Goal: Task Accomplishment & Management: Use online tool/utility

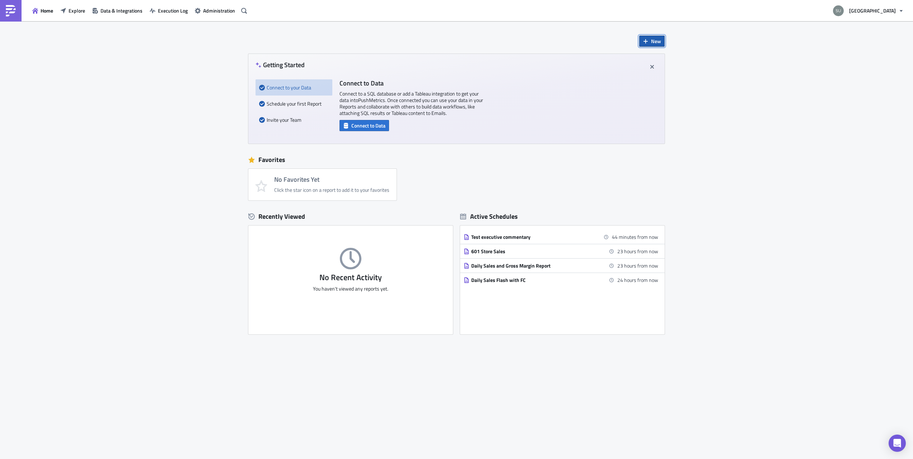
click at [651, 39] on span "New" at bounding box center [656, 41] width 10 height 8
click at [677, 57] on div "Report" at bounding box center [676, 59] width 48 height 7
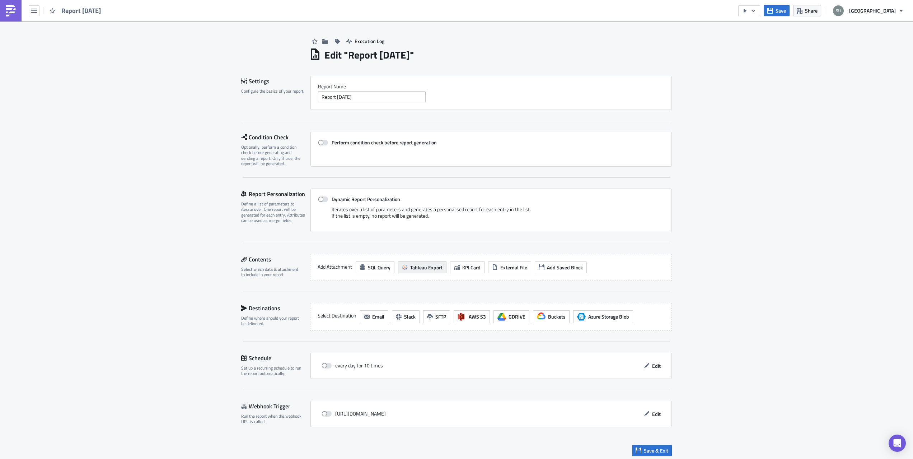
click at [421, 272] on button "Tableau Export" at bounding box center [422, 267] width 48 height 12
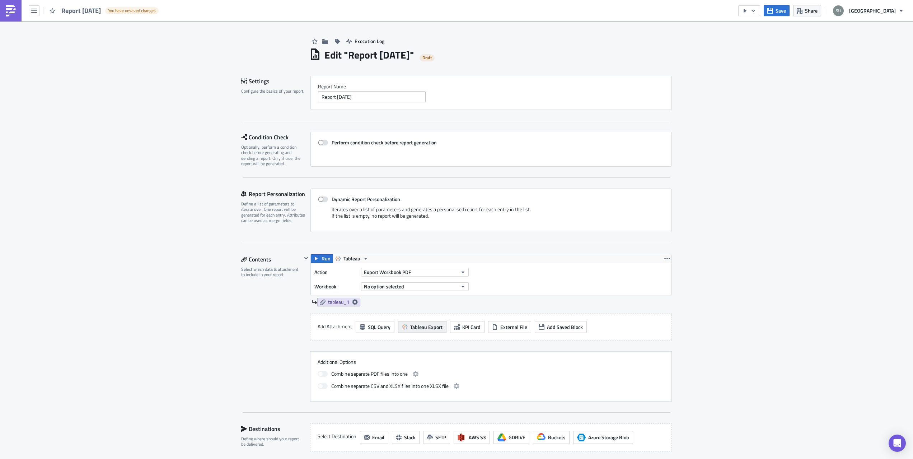
click at [423, 327] on span "Tableau Export" at bounding box center [426, 327] width 32 height 8
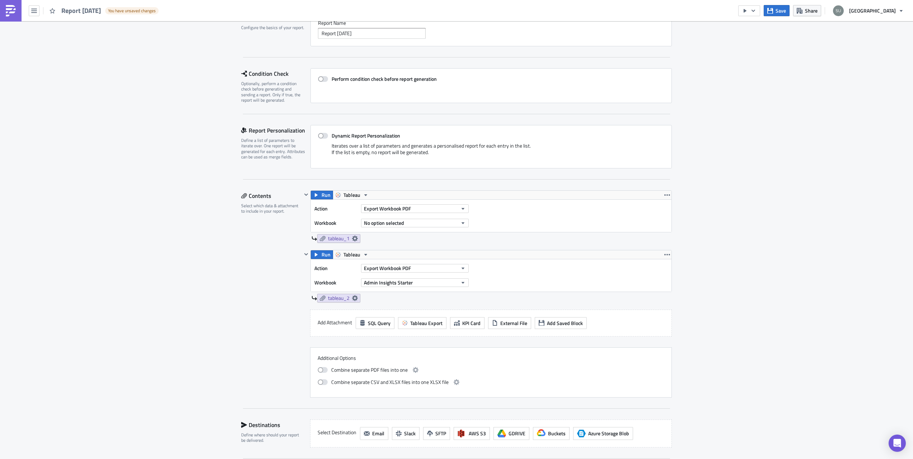
scroll to position [70, 0]
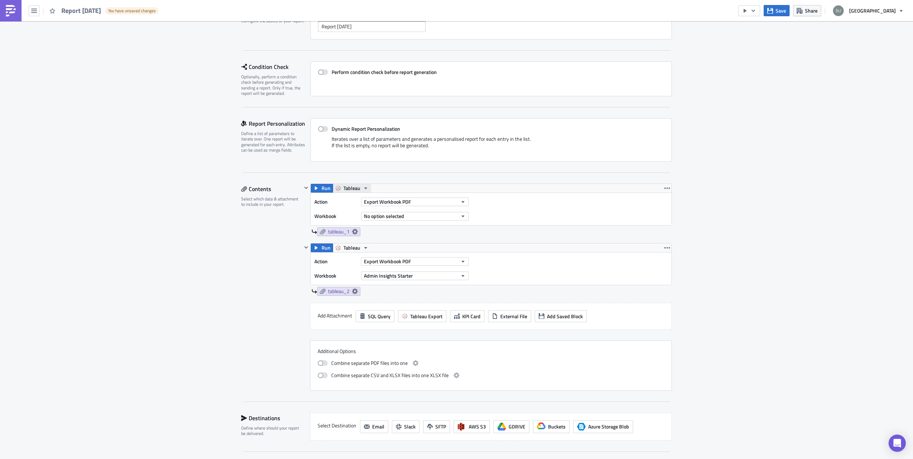
click at [352, 188] on span "Tableau" at bounding box center [351, 188] width 17 height 9
click at [407, 175] on div "Settings Configure the basics of your report. Report Nam﻿e Report [DATE] Condit…" at bounding box center [456, 276] width 431 height 542
click at [406, 203] on span "Export Workbook PDF" at bounding box center [387, 202] width 47 height 8
click at [417, 240] on div "Export View PDF" at bounding box center [396, 238] width 62 height 7
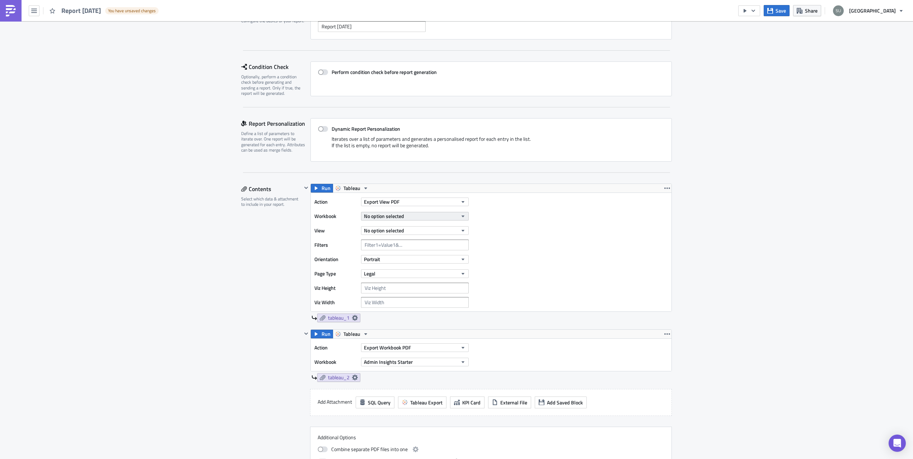
click at [431, 215] on button "No option selected" at bounding box center [415, 216] width 108 height 9
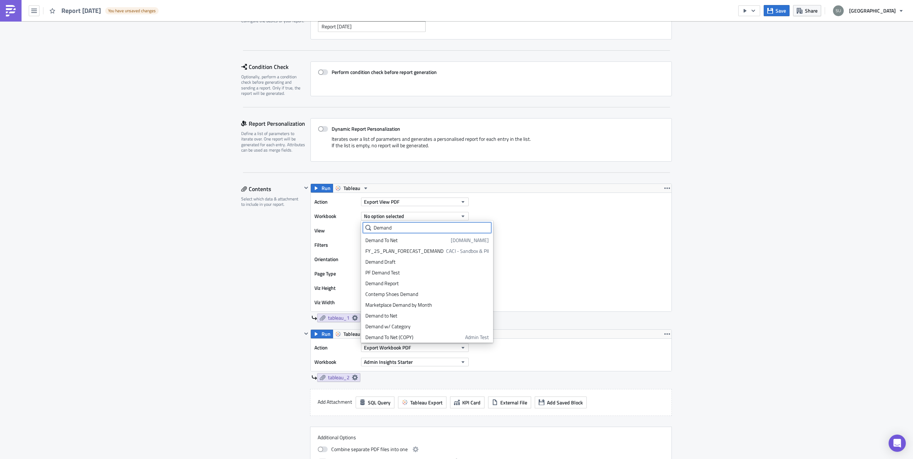
type input "Demand"
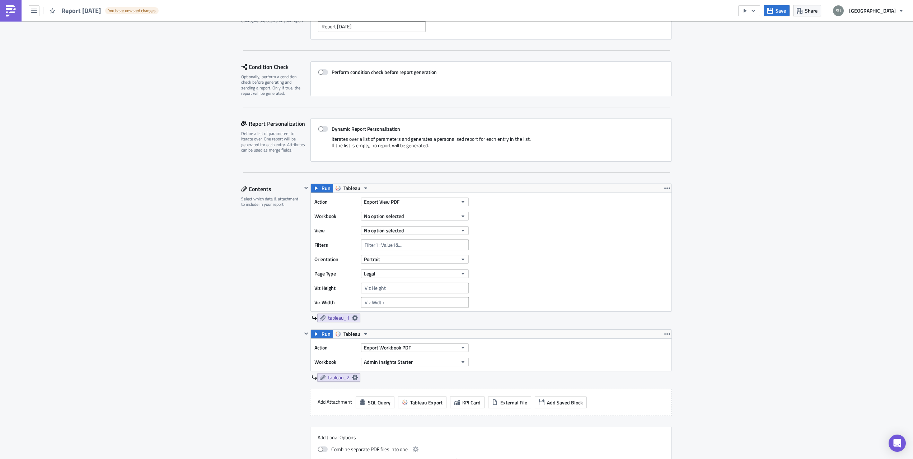
drag, startPoint x: 350, startPoint y: 350, endPoint x: 352, endPoint y: 342, distance: 8.1
click at [350, 350] on label "Action" at bounding box center [335, 347] width 43 height 11
click at [352, 338] on div "Action Export Workbook PDF Workbook Admin Insights Starter" at bounding box center [491, 354] width 361 height 33
click at [356, 335] on span "Tableau" at bounding box center [351, 333] width 17 height 9
click at [354, 358] on div "Tableau2" at bounding box center [370, 355] width 51 height 7
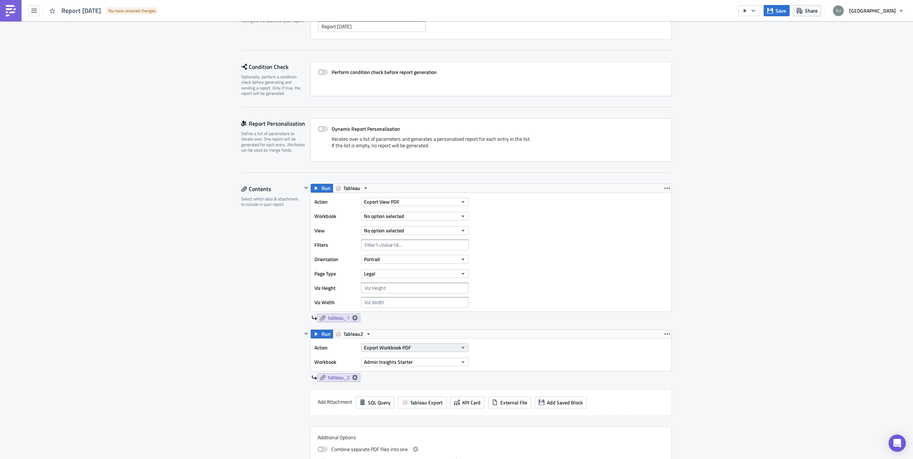
click at [406, 346] on span "Export Workbook PDF" at bounding box center [387, 347] width 47 height 8
click at [420, 385] on div "Export View PDF" at bounding box center [396, 384] width 62 height 7
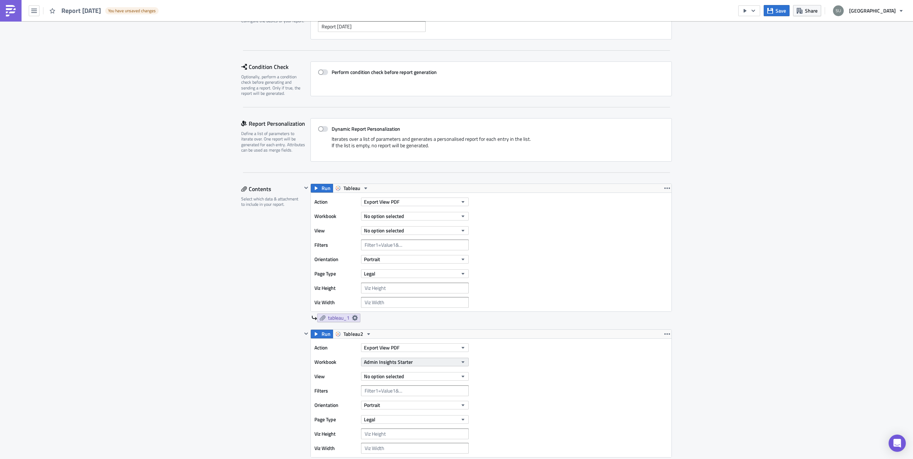
click at [424, 362] on button "Admin Insights Starter" at bounding box center [415, 361] width 108 height 9
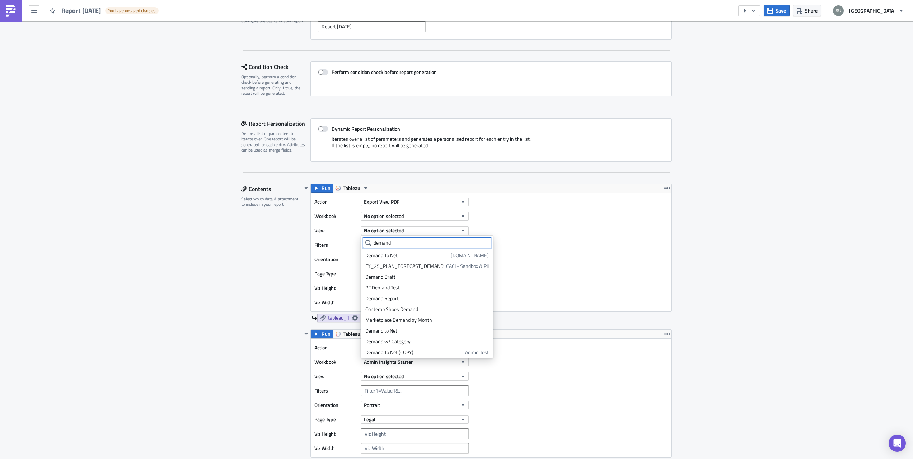
type input "demand"
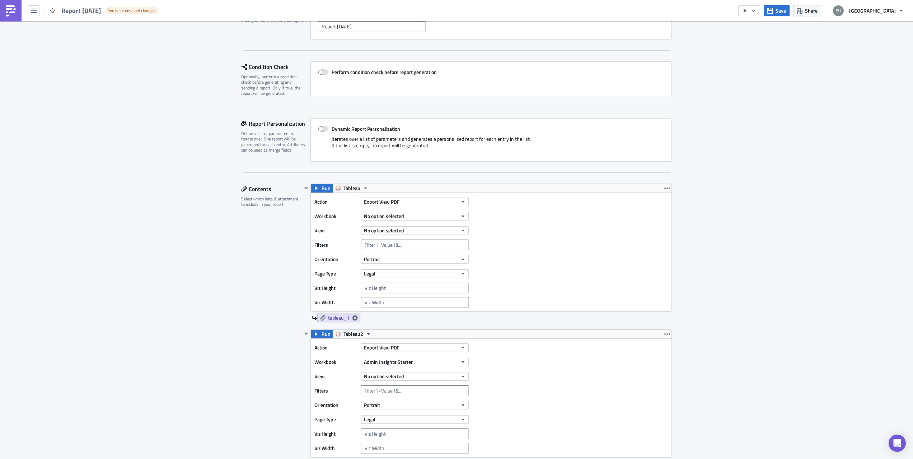
click at [561, 420] on div "Action Export View PDF Workbook Admin Insights Starter View No option selected …" at bounding box center [491, 397] width 361 height 118
click at [425, 215] on button "No option selected" at bounding box center [415, 216] width 108 height 9
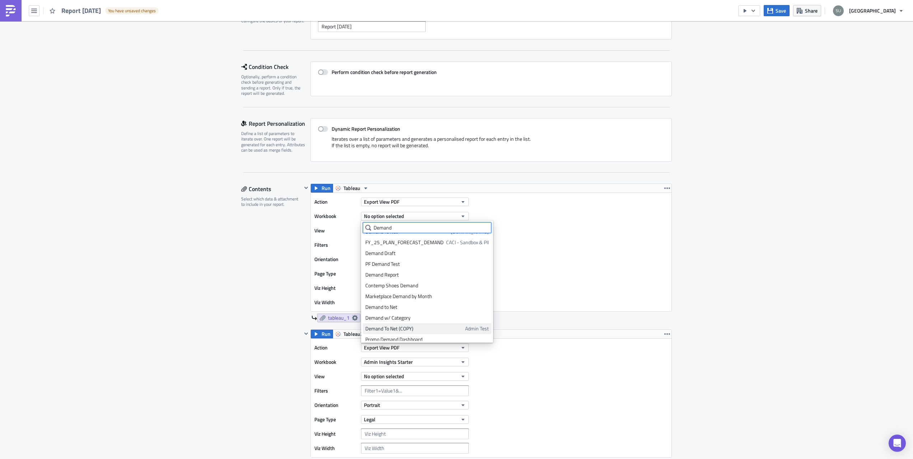
scroll to position [11, 0]
click at [419, 328] on div "Demand To Net (COPY)" at bounding box center [413, 325] width 97 height 7
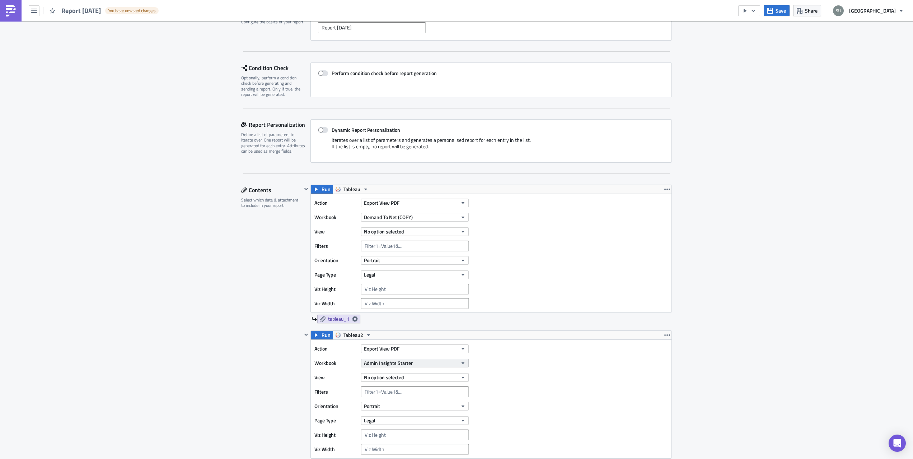
scroll to position [70, 0]
click at [403, 362] on span "Admin Insights Starter" at bounding box center [388, 362] width 49 height 8
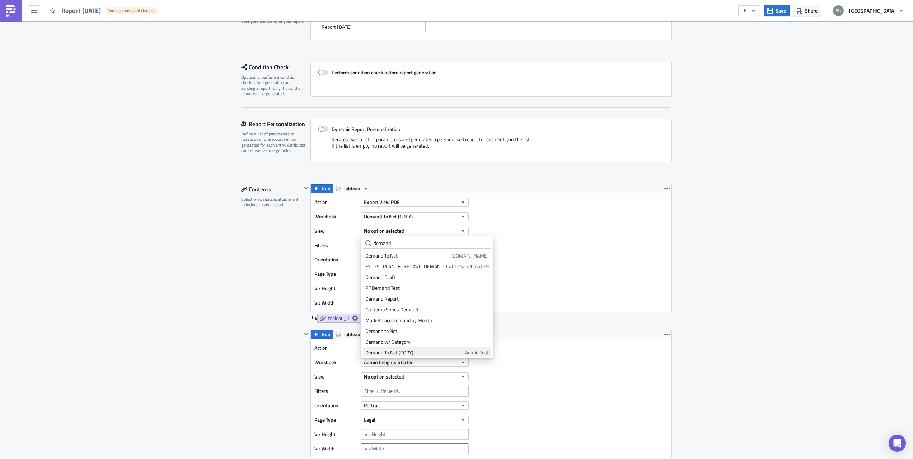
click at [405, 351] on div "Demand To Net (COPY)" at bounding box center [413, 352] width 97 height 7
